Goal: Task Accomplishment & Management: Use online tool/utility

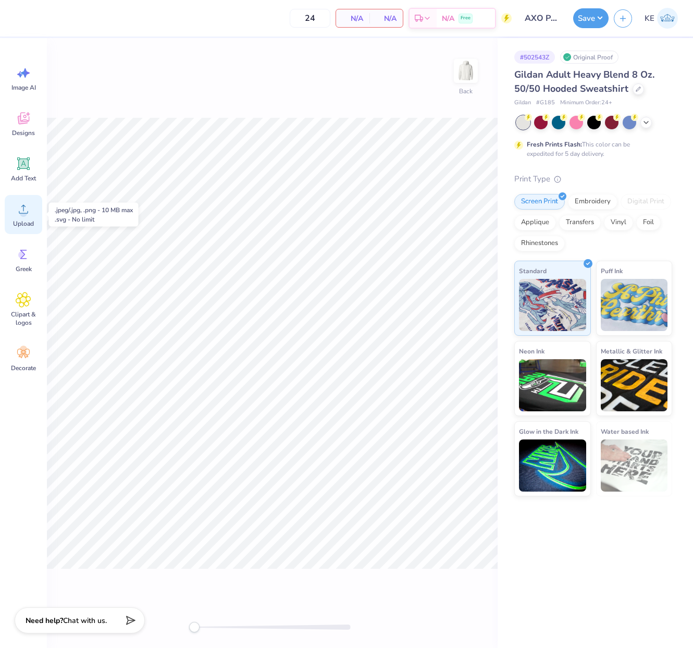
click at [22, 221] on span "Upload" at bounding box center [23, 223] width 21 height 8
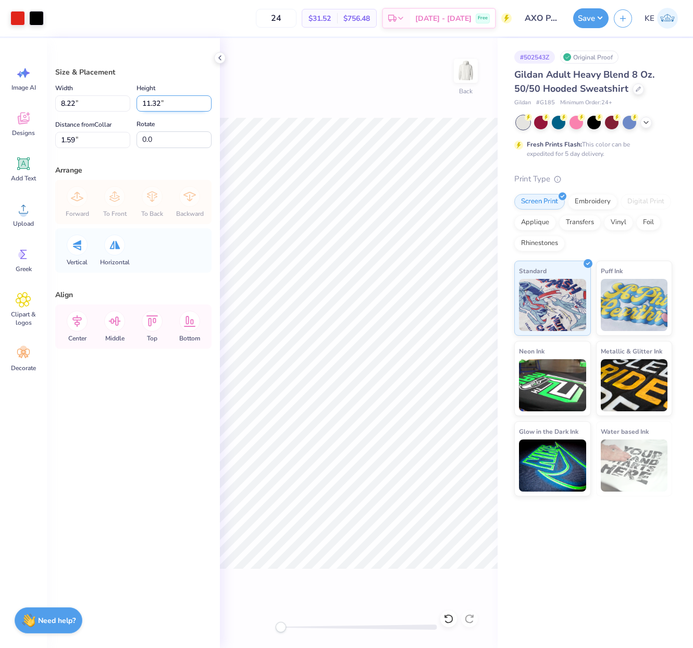
click at [161, 105] on input "11.32" at bounding box center [174, 103] width 75 height 16
click at [79, 147] on input "1.59" at bounding box center [92, 140] width 75 height 16
type input "2"
click at [554, 19] on button "Save" at bounding box center [590, 17] width 35 height 20
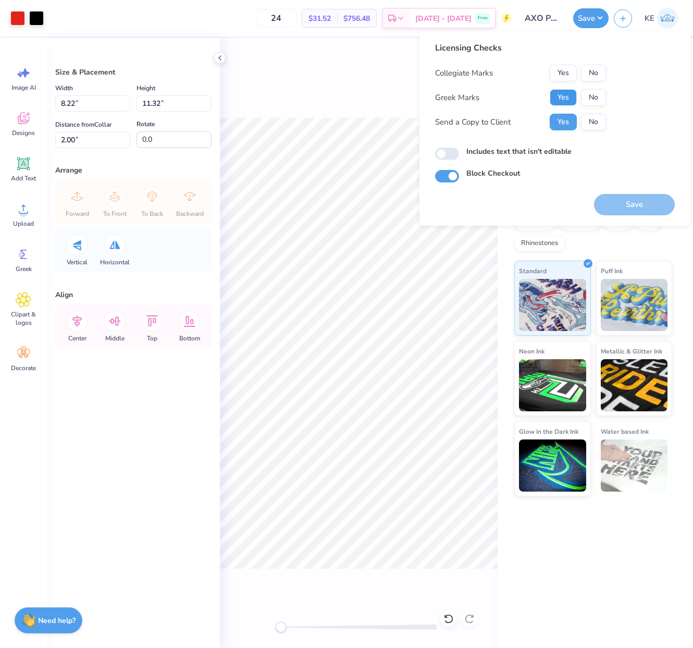
click at [554, 93] on button "Yes" at bounding box center [563, 97] width 27 height 17
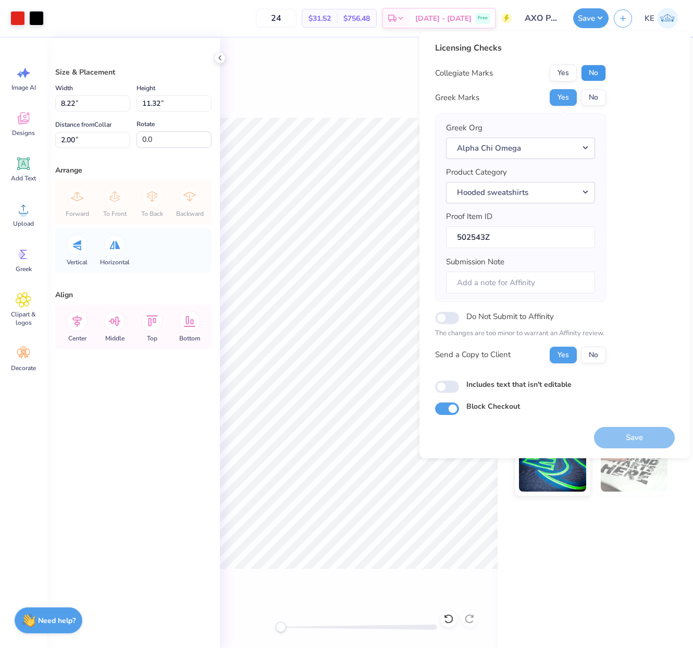
click at [554, 67] on button "No" at bounding box center [593, 73] width 25 height 17
drag, startPoint x: 637, startPoint y: 440, endPoint x: 634, endPoint y: 425, distance: 15.3
click at [554, 440] on button "Save" at bounding box center [634, 437] width 81 height 21
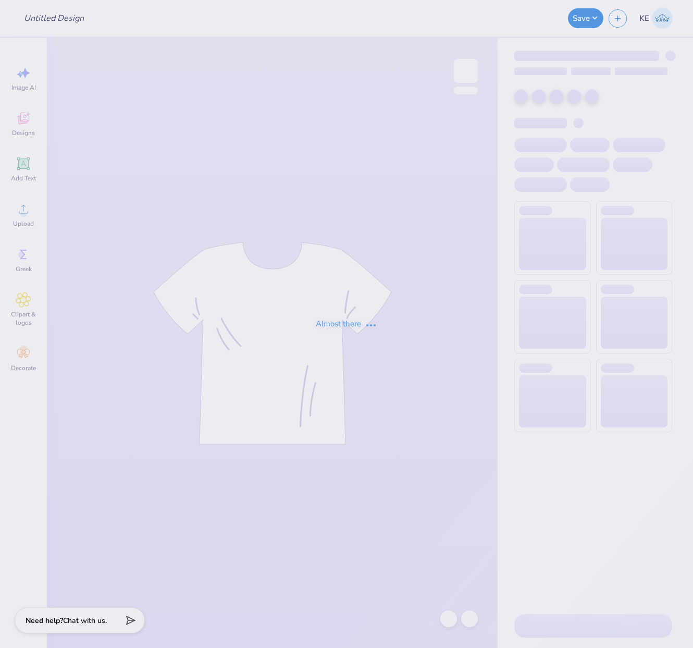
type input "AXO Parents Weekend"
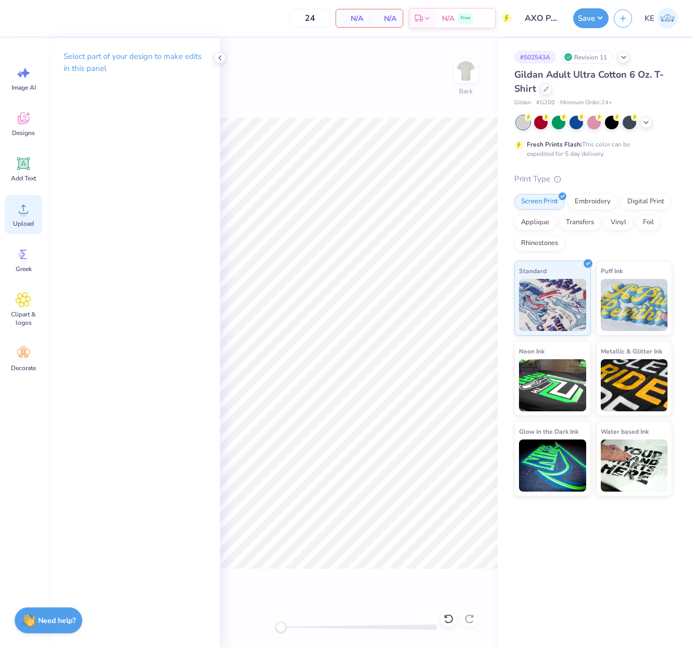
click at [37, 214] on div "Upload" at bounding box center [24, 214] width 38 height 39
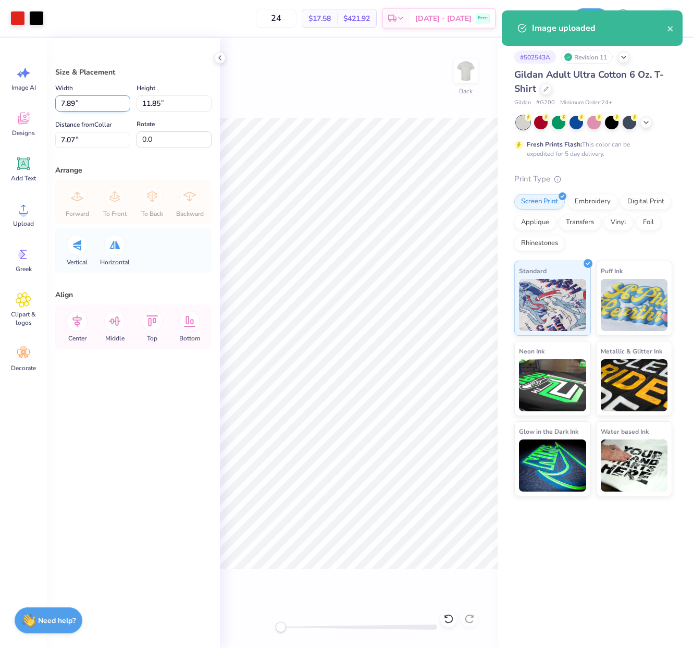
drag, startPoint x: 78, startPoint y: 92, endPoint x: 82, endPoint y: 97, distance: 5.9
click at [78, 92] on div "Width 7.89 7.89 "" at bounding box center [92, 97] width 75 height 30
click at [180, 103] on input "11.85" at bounding box center [174, 103] width 75 height 16
type input "12"
click at [76, 140] on input "7.07" at bounding box center [92, 140] width 75 height 16
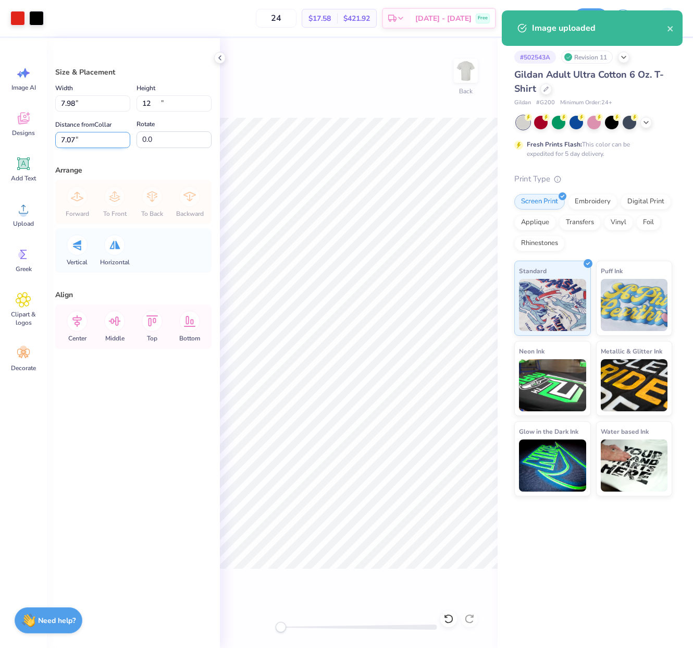
type input "7.98"
type input "12.00"
click at [76, 140] on input "7.00" at bounding box center [92, 140] width 75 height 16
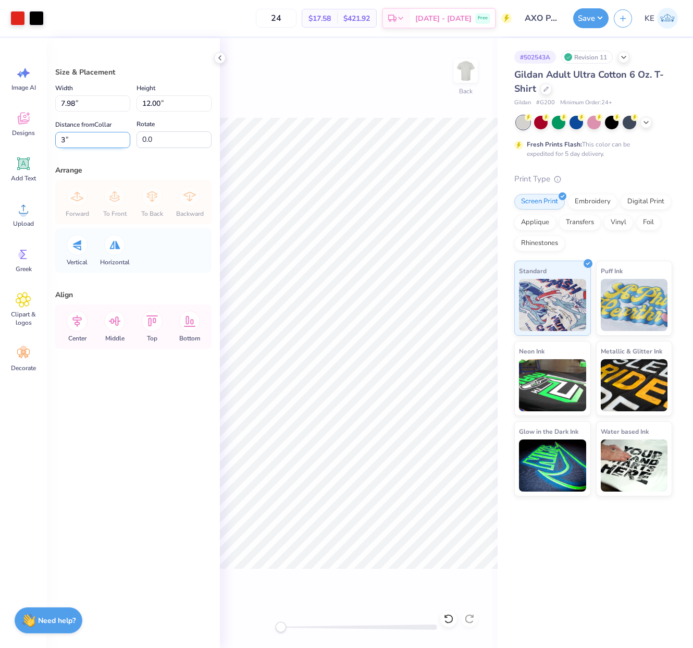
type input "3"
click at [594, 23] on button "Save" at bounding box center [590, 17] width 35 height 20
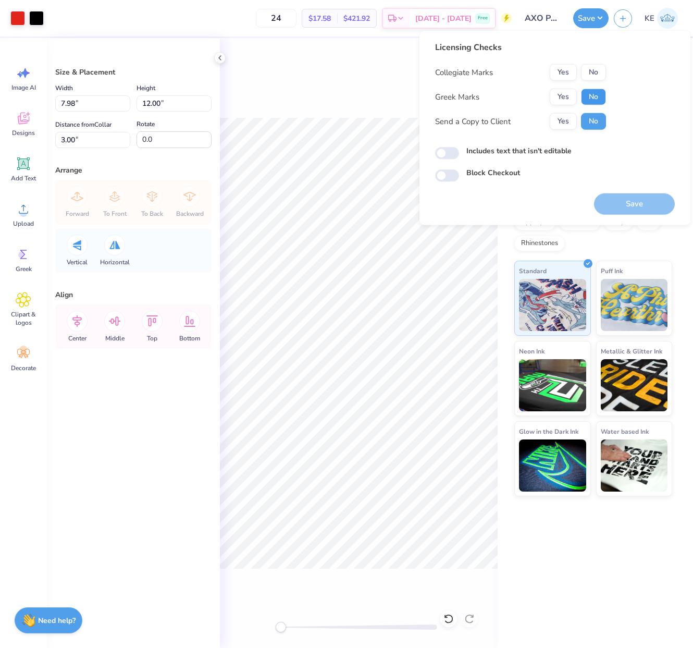
click at [595, 97] on button "No" at bounding box center [593, 97] width 25 height 17
click at [558, 93] on button "Yes" at bounding box center [563, 97] width 27 height 17
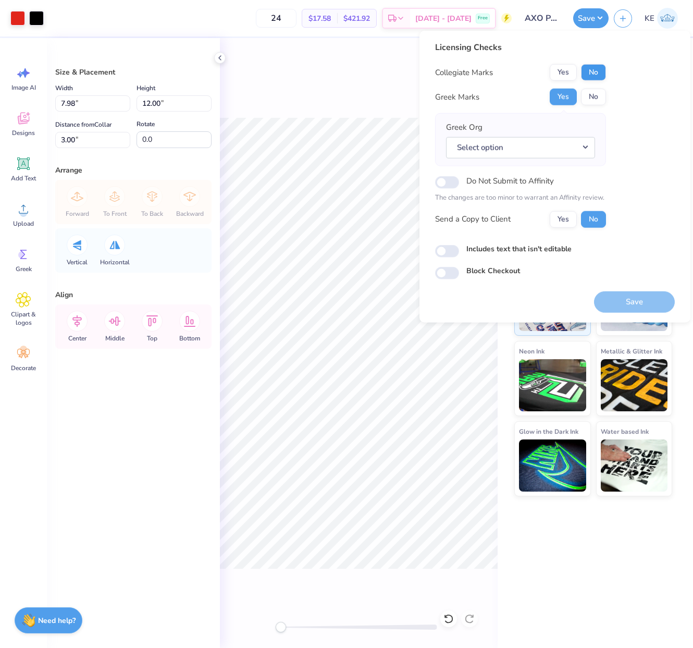
click at [597, 68] on button "No" at bounding box center [593, 72] width 25 height 17
click at [536, 144] on button "Select option" at bounding box center [520, 147] width 149 height 21
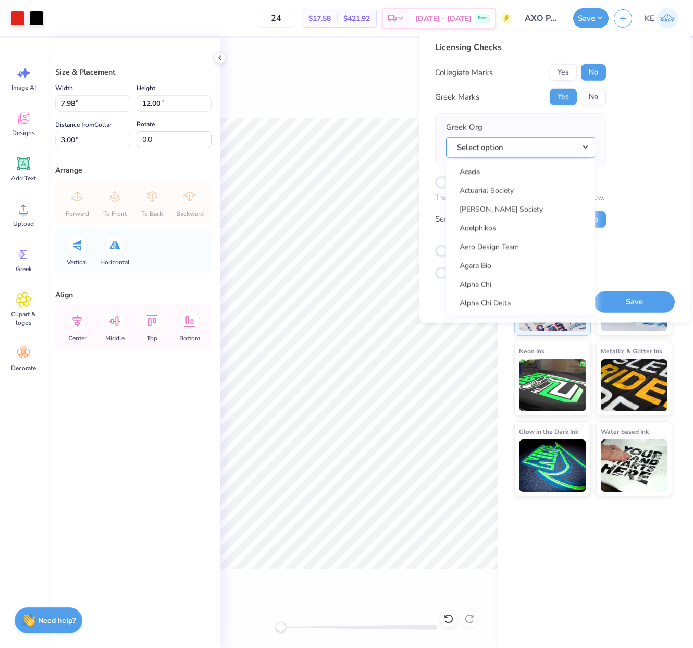
scroll to position [84, 0]
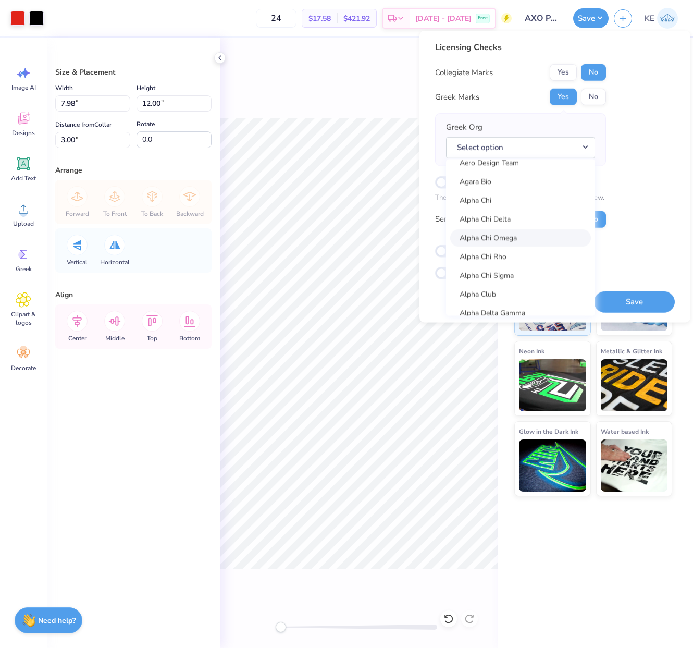
click at [504, 241] on link "Alpha Chi Omega" at bounding box center [520, 237] width 141 height 17
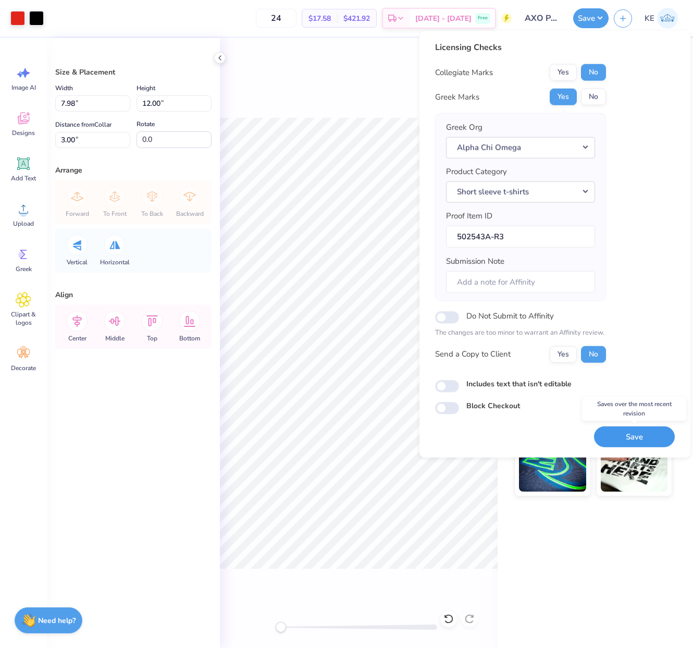
click at [635, 439] on button "Save" at bounding box center [634, 436] width 81 height 21
